Goal: Transaction & Acquisition: Purchase product/service

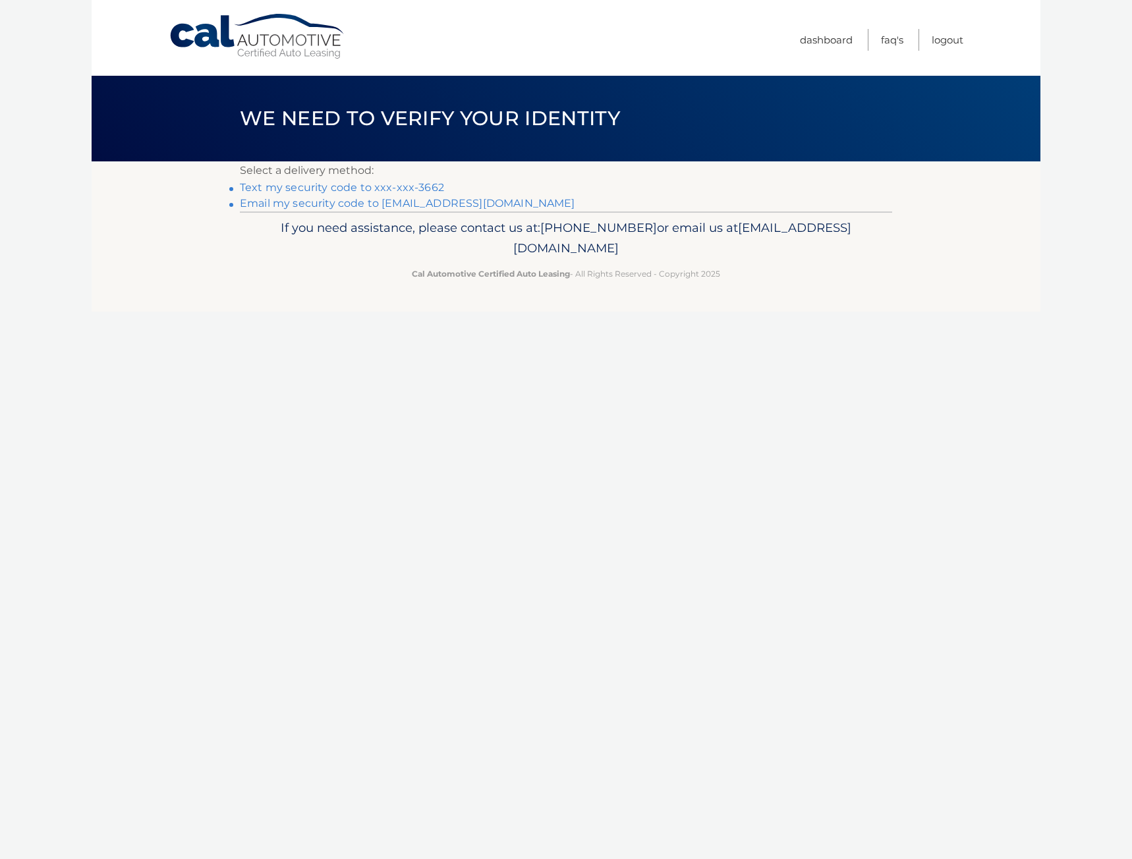
click at [391, 188] on link "Text my security code to xxx-xxx-3662" at bounding box center [342, 187] width 204 height 13
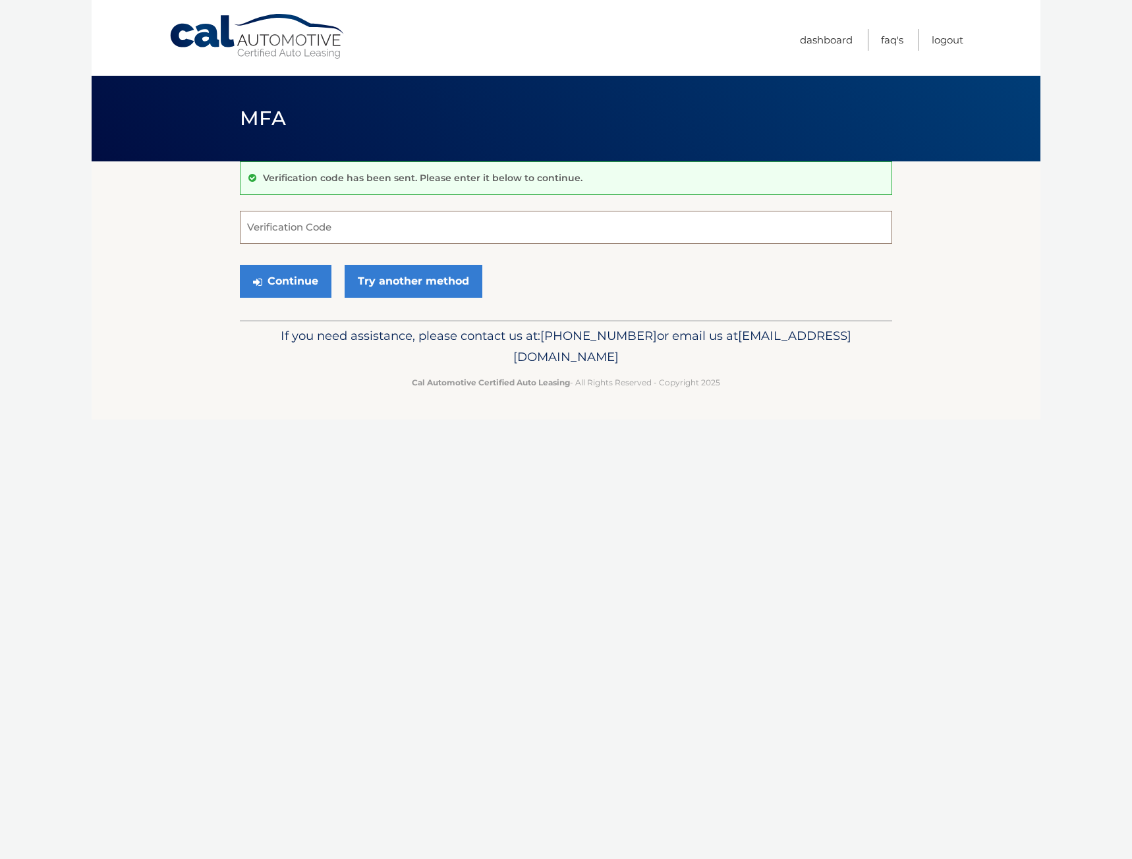
click at [349, 234] on input "Verification Code" at bounding box center [566, 227] width 653 height 33
type input "746142"
click at [272, 293] on button "Continue" at bounding box center [286, 281] width 92 height 33
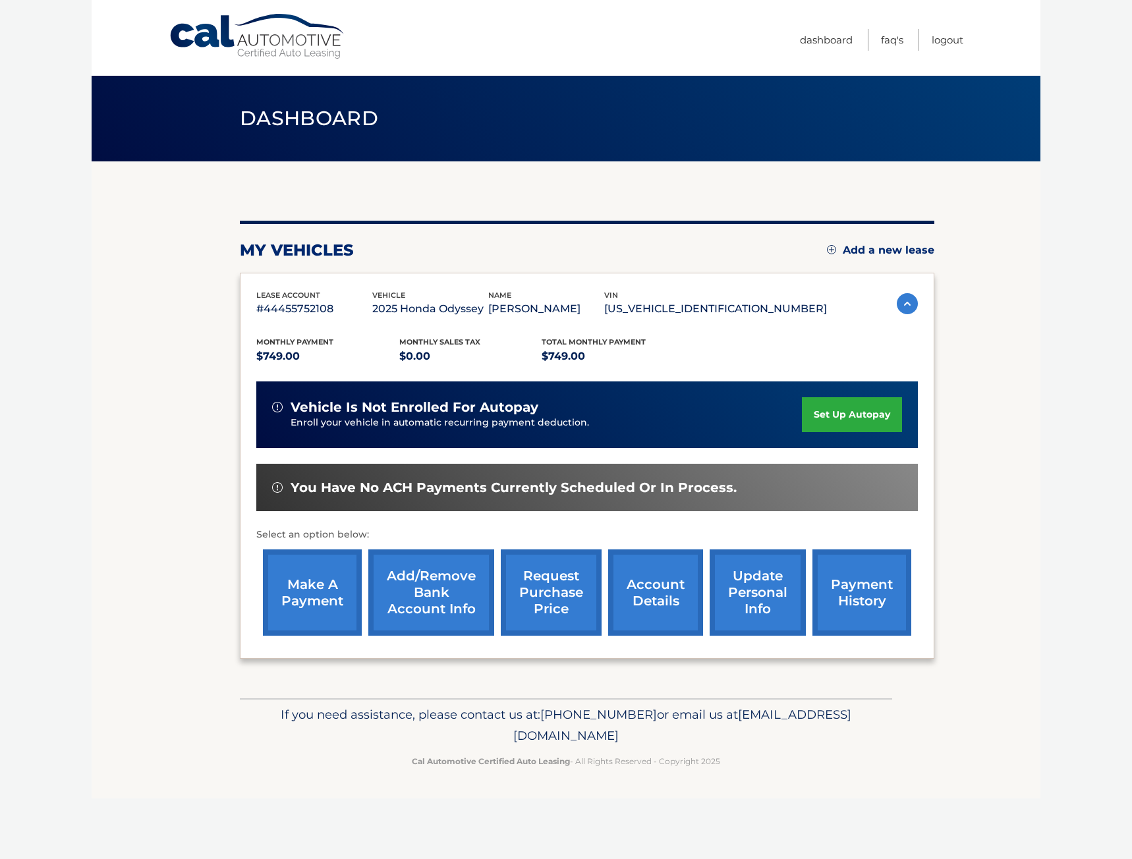
click at [309, 596] on link "make a payment" at bounding box center [312, 593] width 99 height 86
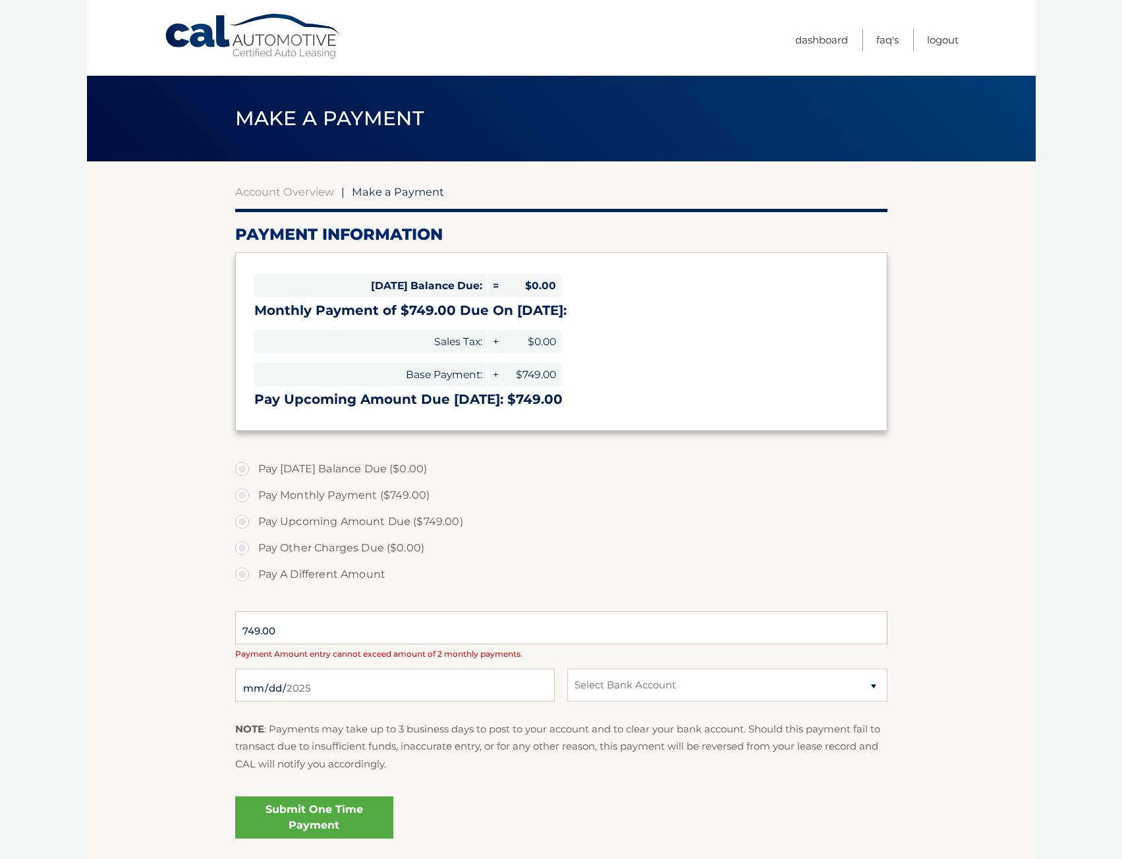
select select "OWU0ODFlYjQtZjhhNi00MmY4LThiNTEtNDMzZTA5NDg4OTYz"
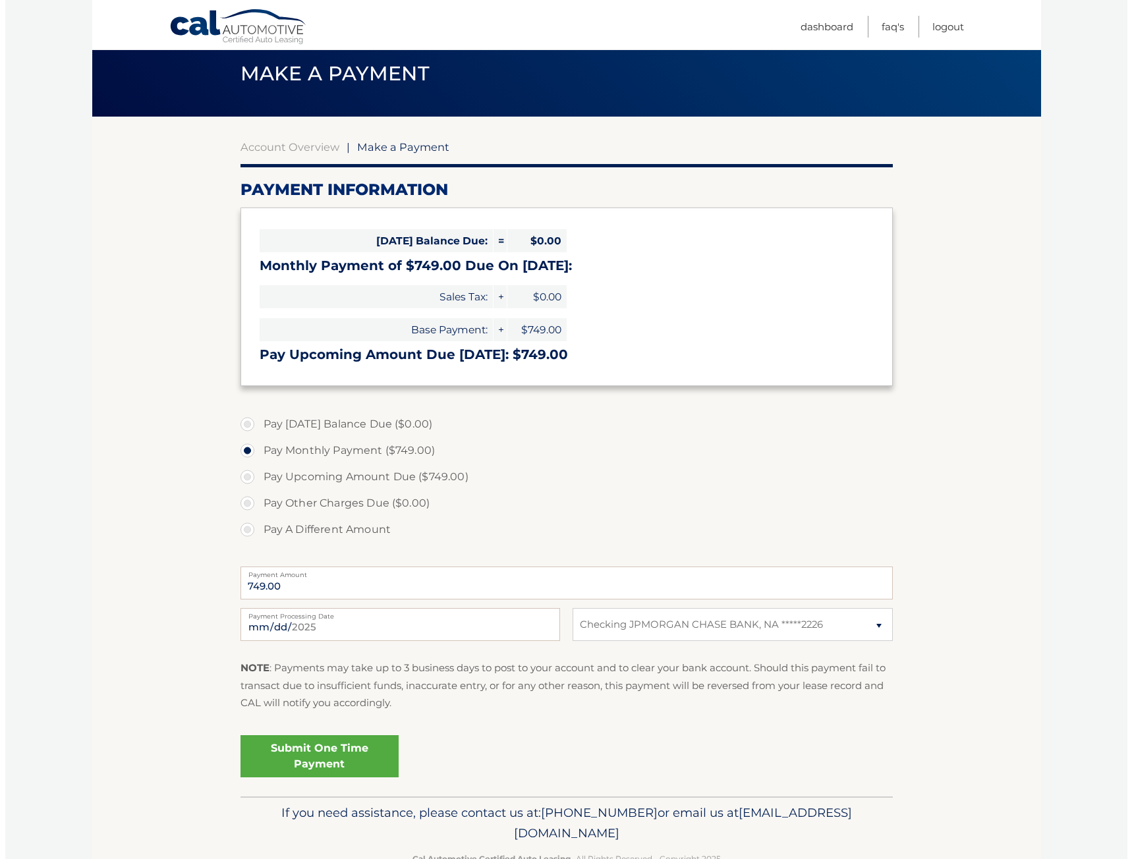
scroll to position [82, 0]
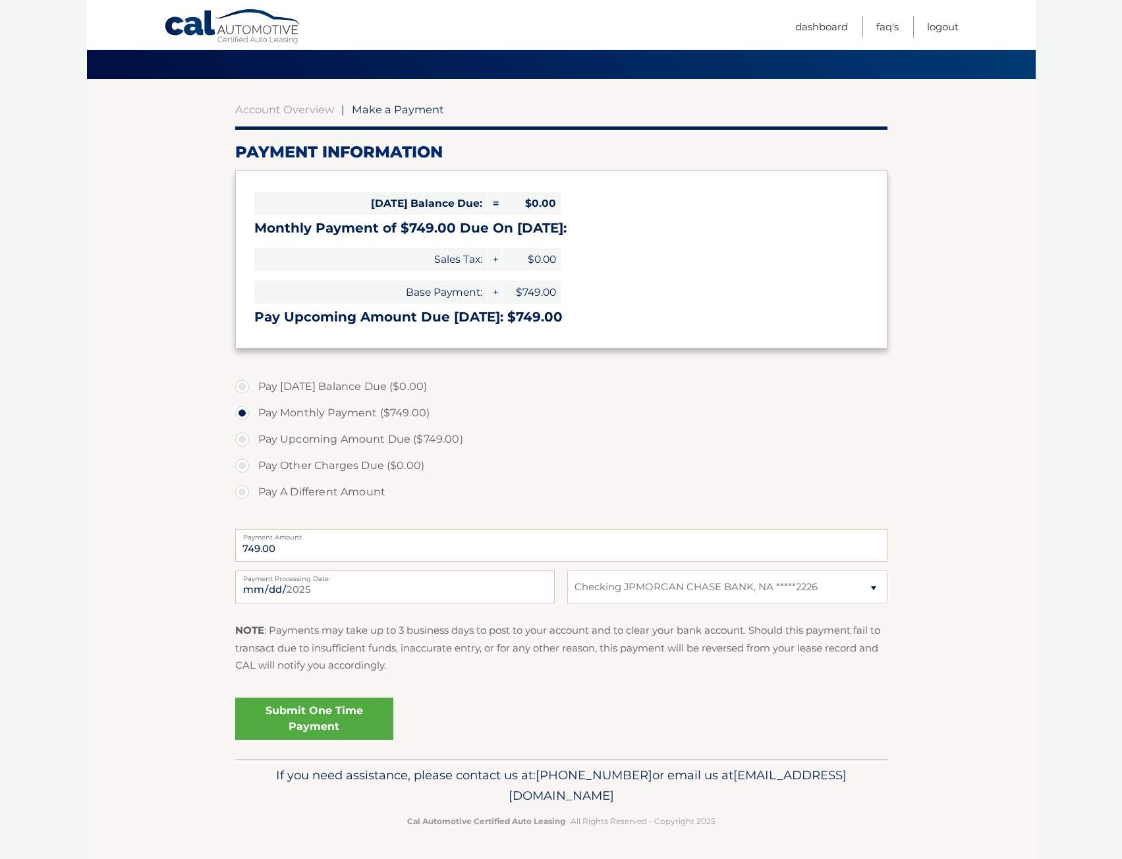
click at [339, 717] on link "Submit One Time Payment" at bounding box center [314, 719] width 158 height 42
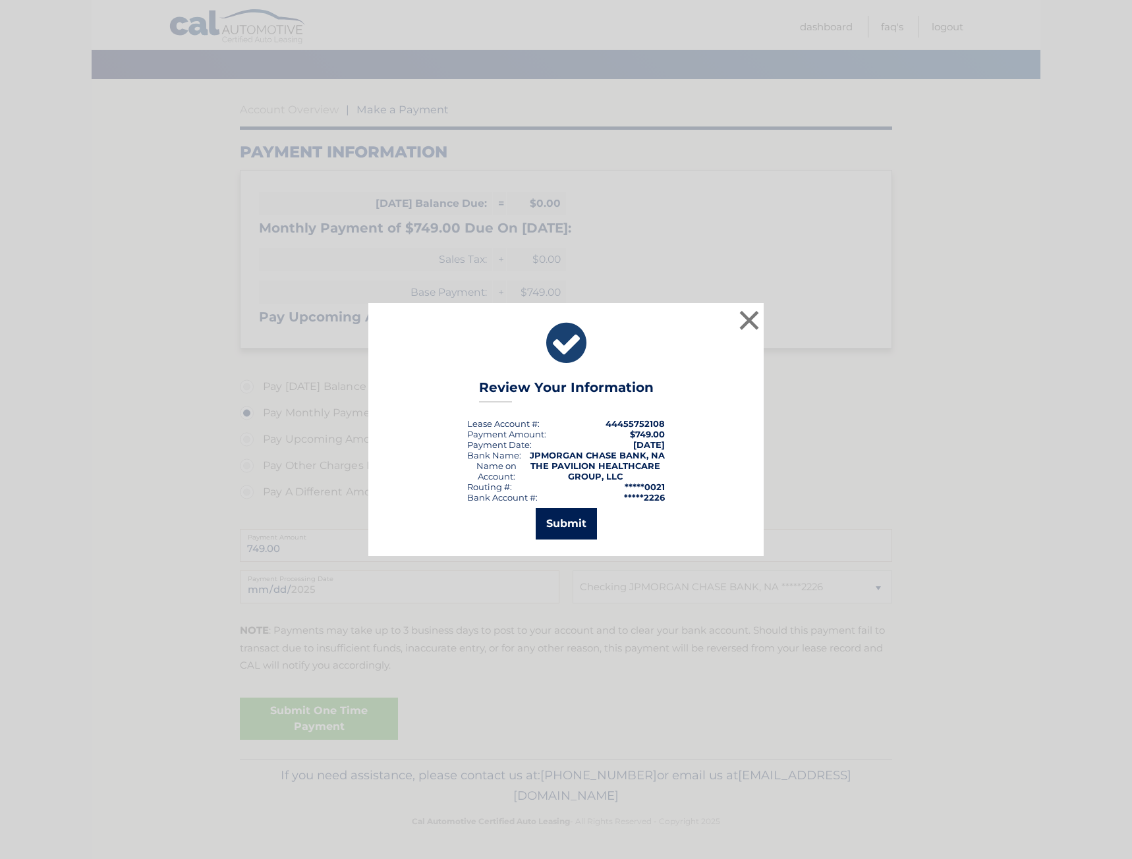
click at [567, 529] on button "Submit" at bounding box center [566, 524] width 61 height 32
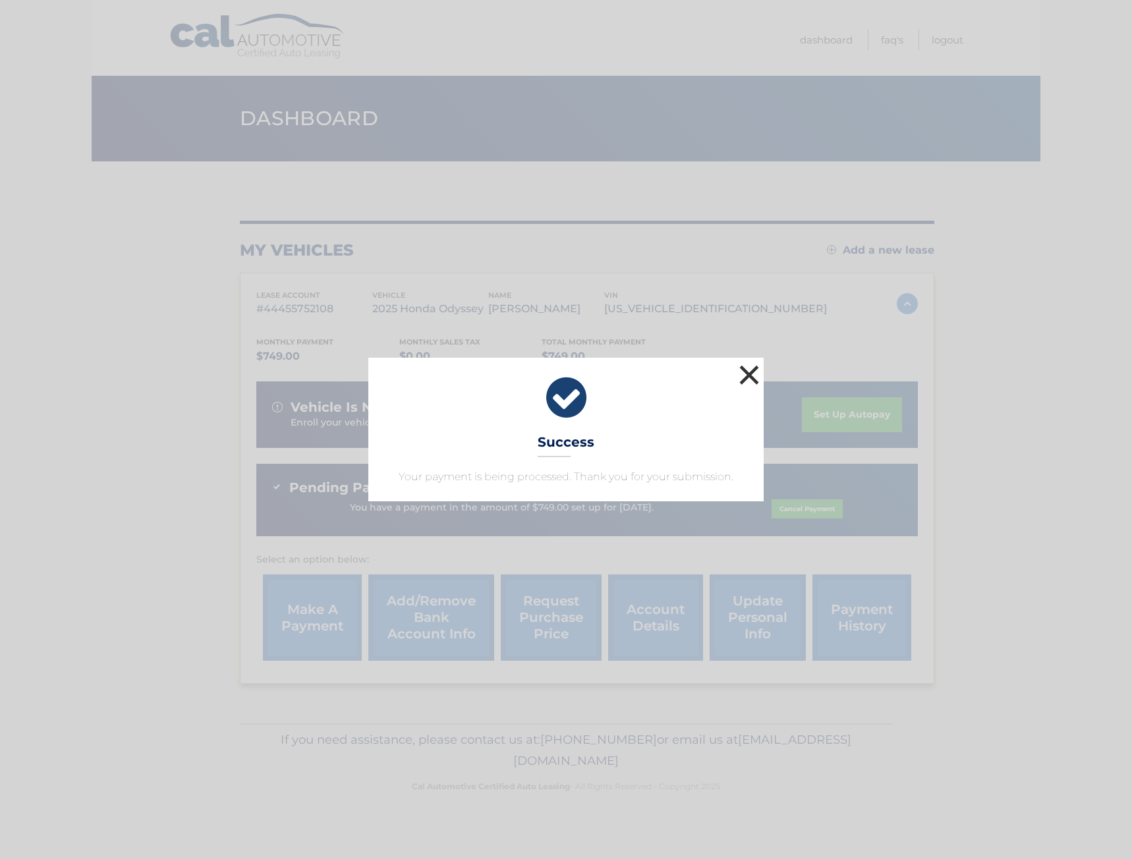
click at [749, 370] on button "×" at bounding box center [749, 375] width 26 height 26
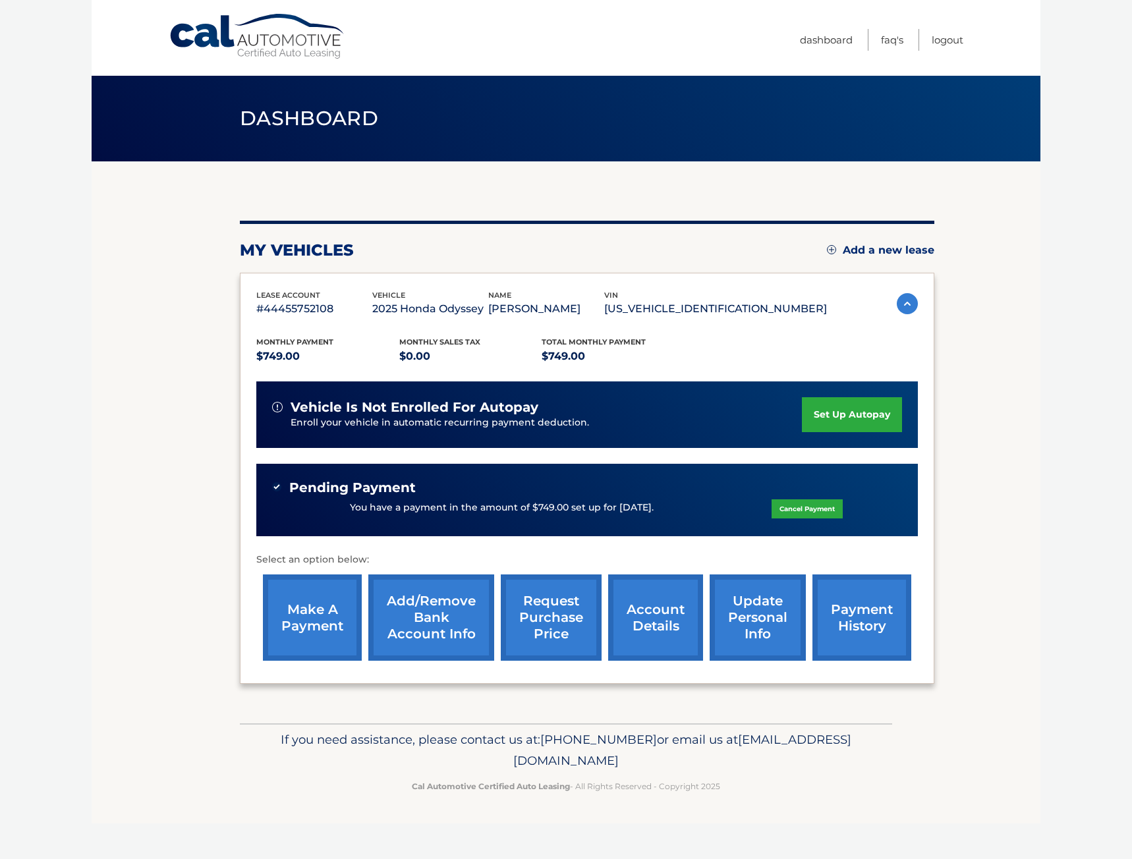
click at [656, 620] on link "account details" at bounding box center [655, 618] width 95 height 86
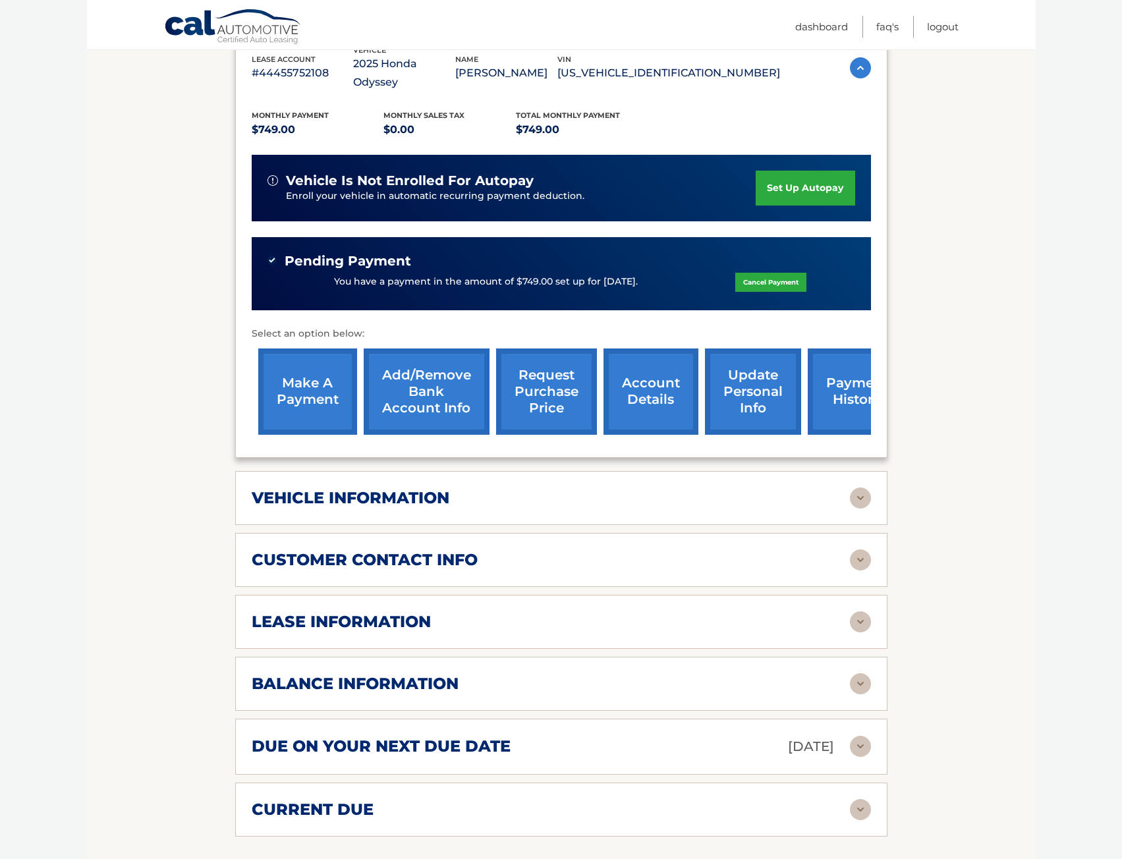
scroll to position [264, 0]
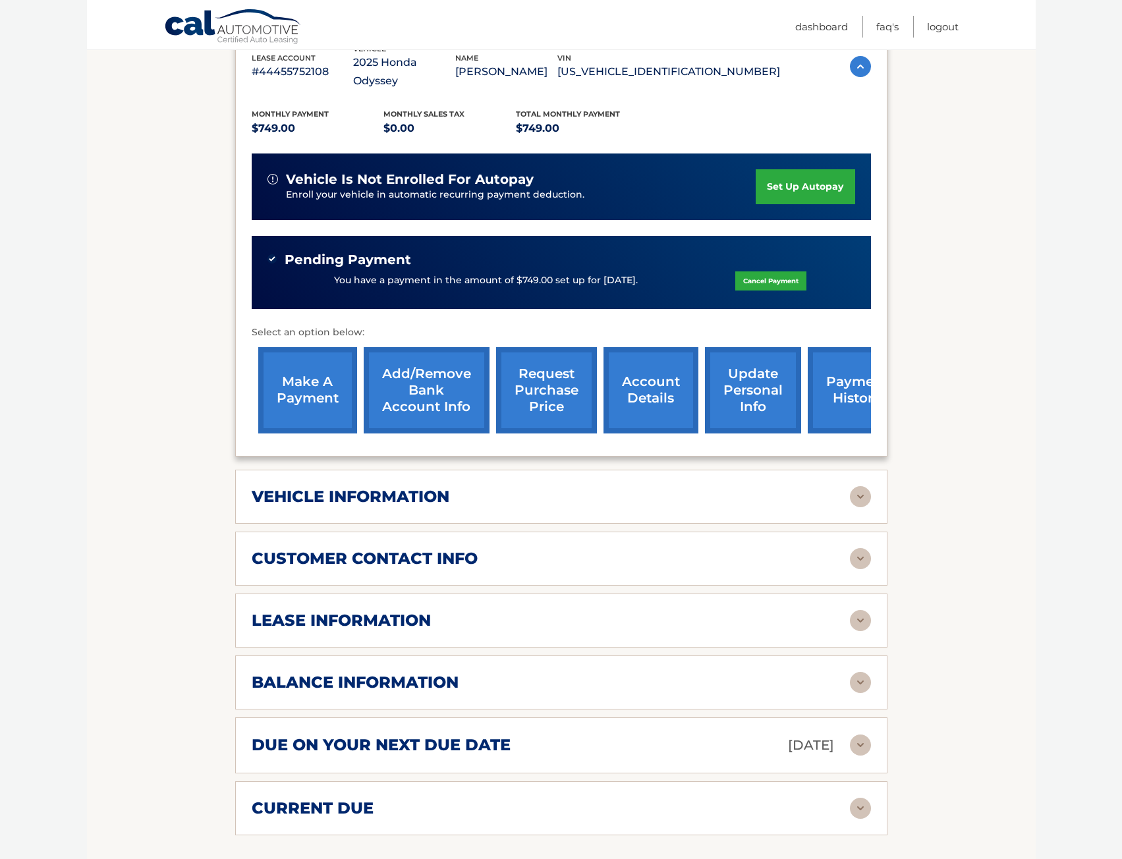
click at [443, 611] on div "lease information" at bounding box center [551, 621] width 598 height 20
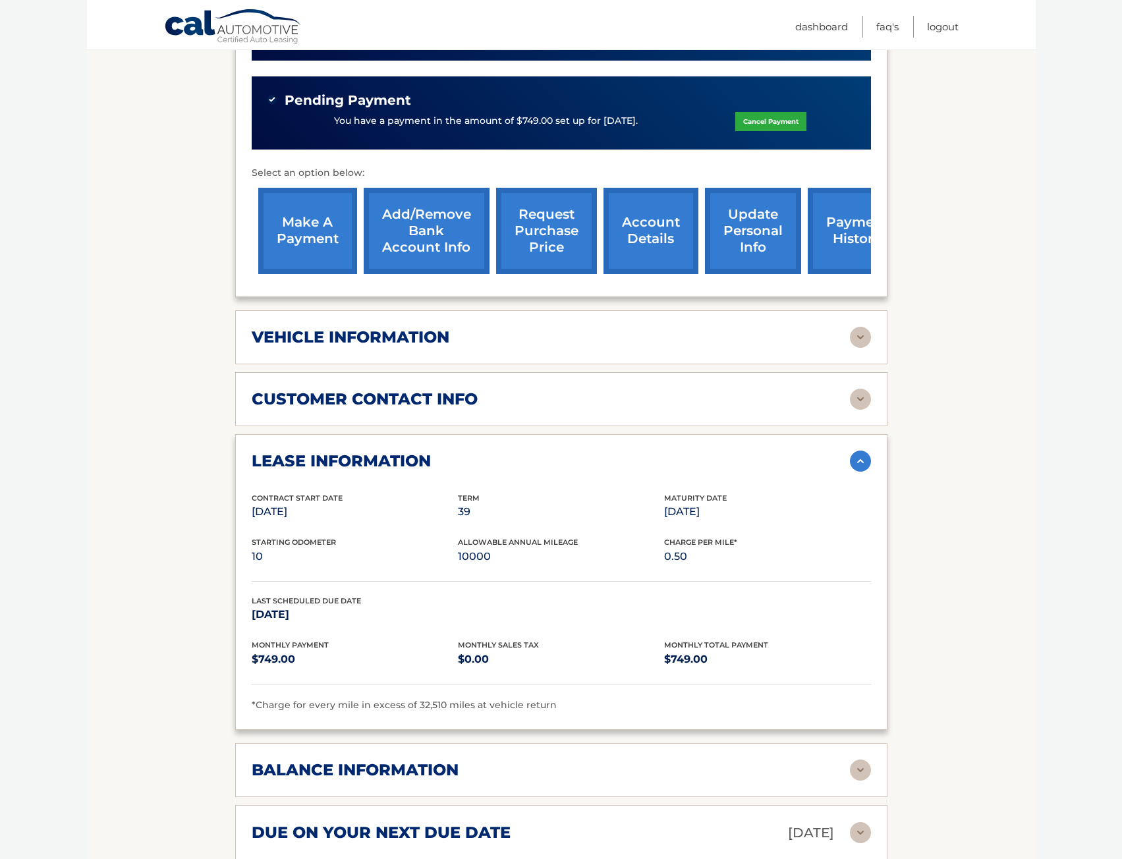
scroll to position [461, 0]
